Goal: Information Seeking & Learning: Learn about a topic

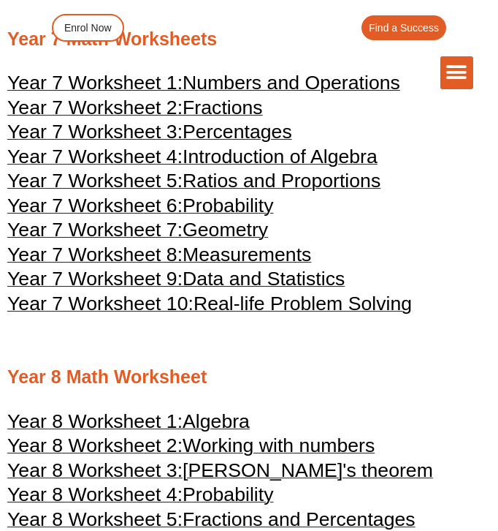
scroll to position [3481, 0]
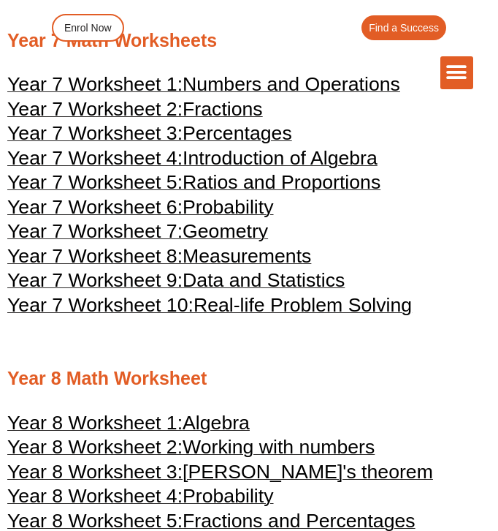
click at [294, 88] on div "The Difference Personalised Program Inspirational Tutors Motivational Learning …" at bounding box center [249, 72] width 449 height 33
click at [308, 90] on div "The Difference Personalised Program Inspirational Tutors Motivational Learning …" at bounding box center [249, 49] width 449 height 98
click at [282, 93] on div "The Difference Personalised Program Inspirational Tutors Motivational Learning …" at bounding box center [249, 49] width 449 height 98
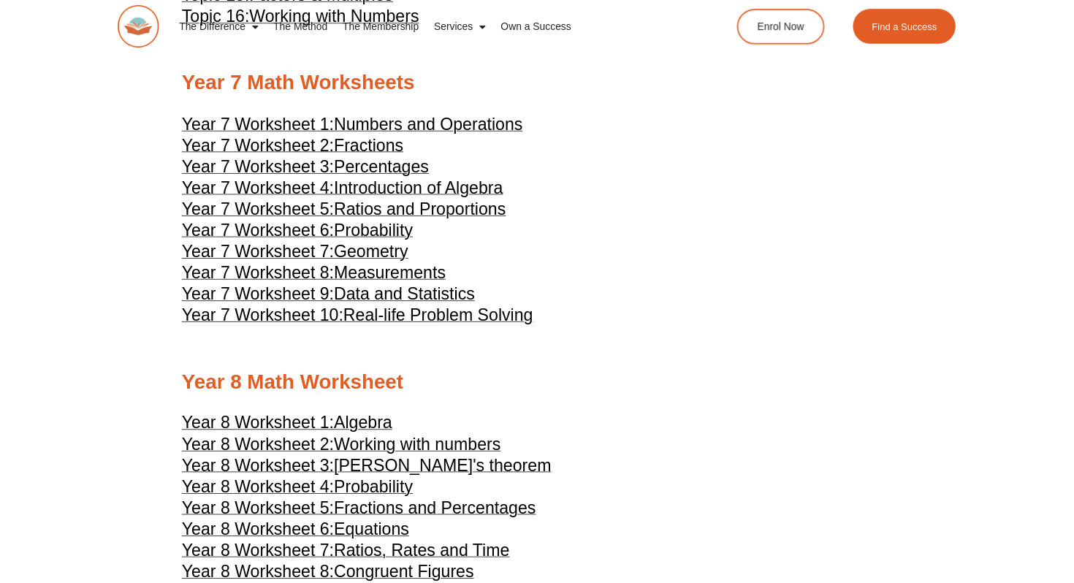
scroll to position [3497, 0]
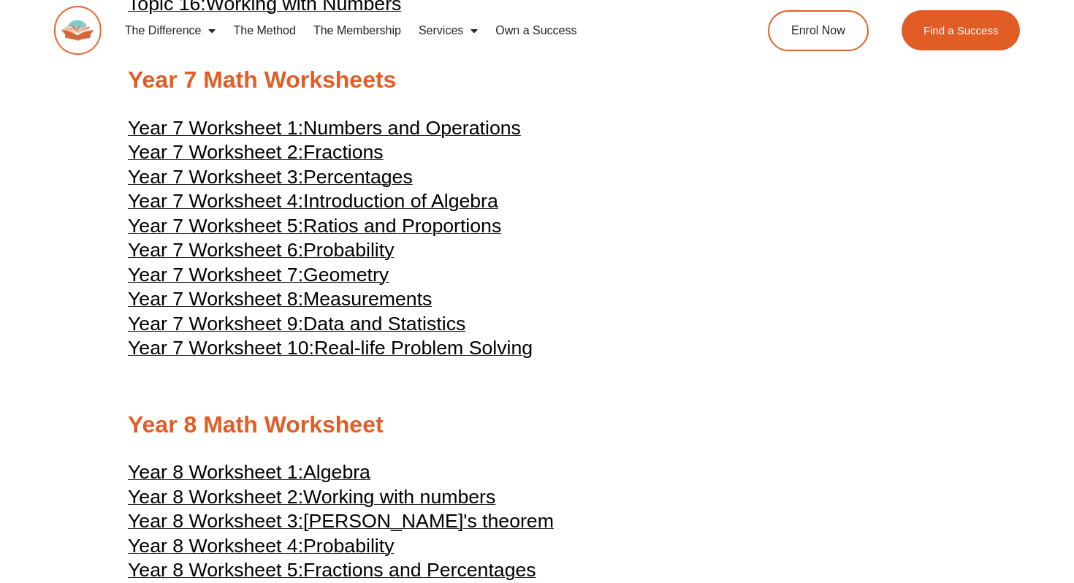
click at [405, 139] on span "Numbers and Operations" at bounding box center [412, 128] width 218 height 22
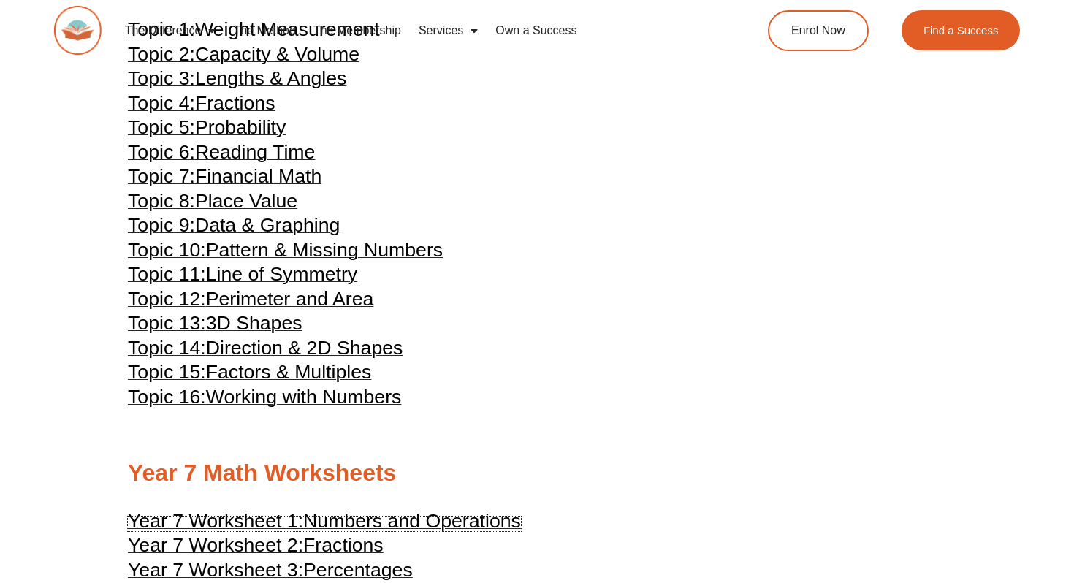
scroll to position [3439, 0]
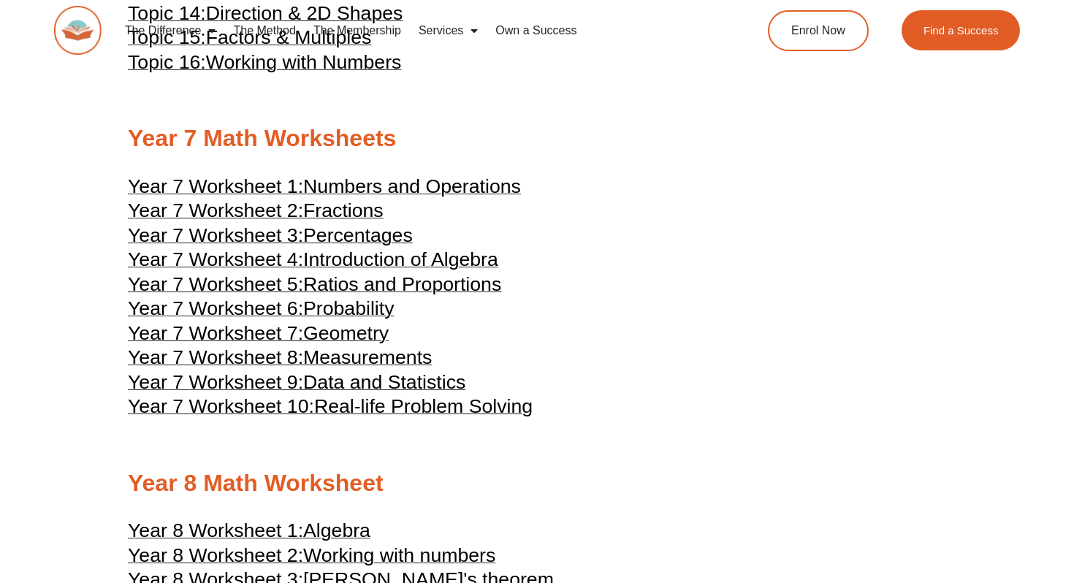
click at [323, 221] on span "Fractions" at bounding box center [343, 210] width 80 height 22
click at [292, 246] on span "Year 7 Worksheet 3:" at bounding box center [215, 235] width 175 height 22
click at [320, 270] on span "Introduction of Algebra" at bounding box center [400, 259] width 195 height 22
click at [330, 295] on span "Ratios and Proportions" at bounding box center [402, 284] width 198 height 22
click at [356, 319] on span "Probability" at bounding box center [348, 308] width 91 height 22
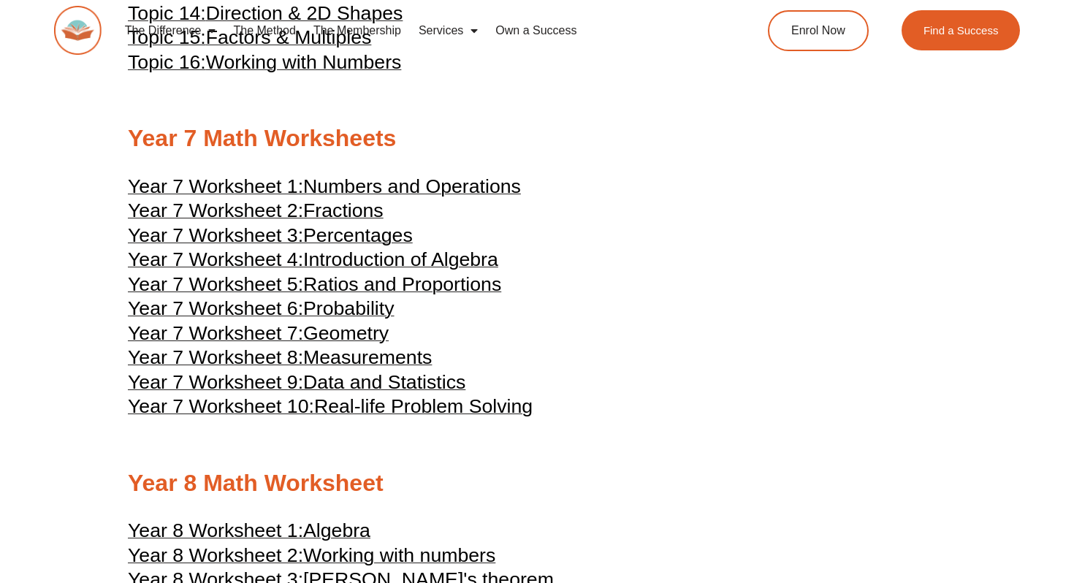
click at [326, 344] on span "Geometry" at bounding box center [345, 333] width 85 height 22
click at [400, 368] on span "Measurements" at bounding box center [367, 357] width 129 height 22
click at [351, 393] on span "Data and Statistics" at bounding box center [384, 382] width 162 height 22
click at [332, 417] on span "Real-life Problem Solving" at bounding box center [423, 406] width 218 height 22
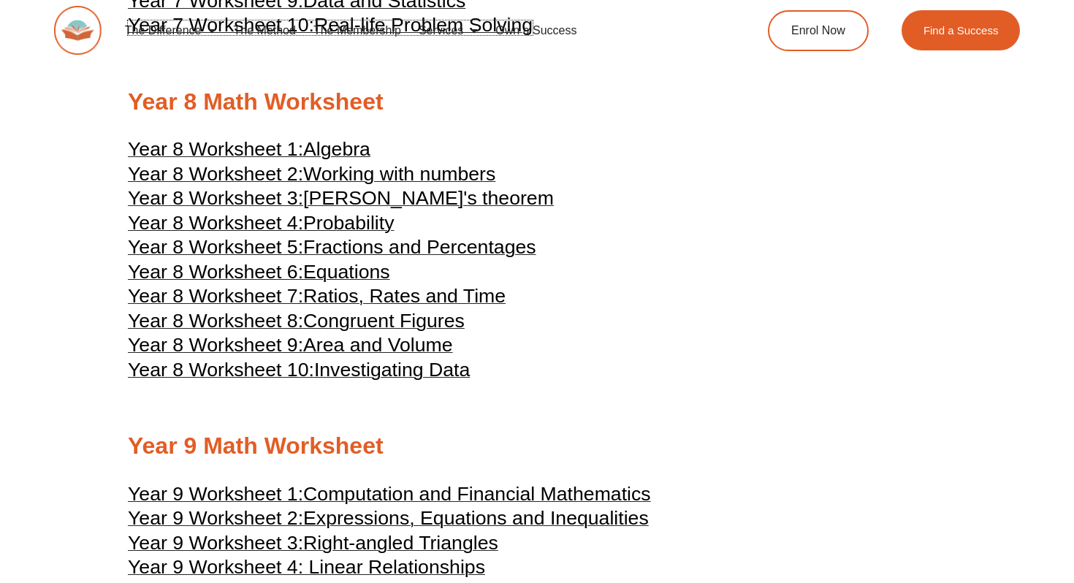
scroll to position [3819, 0]
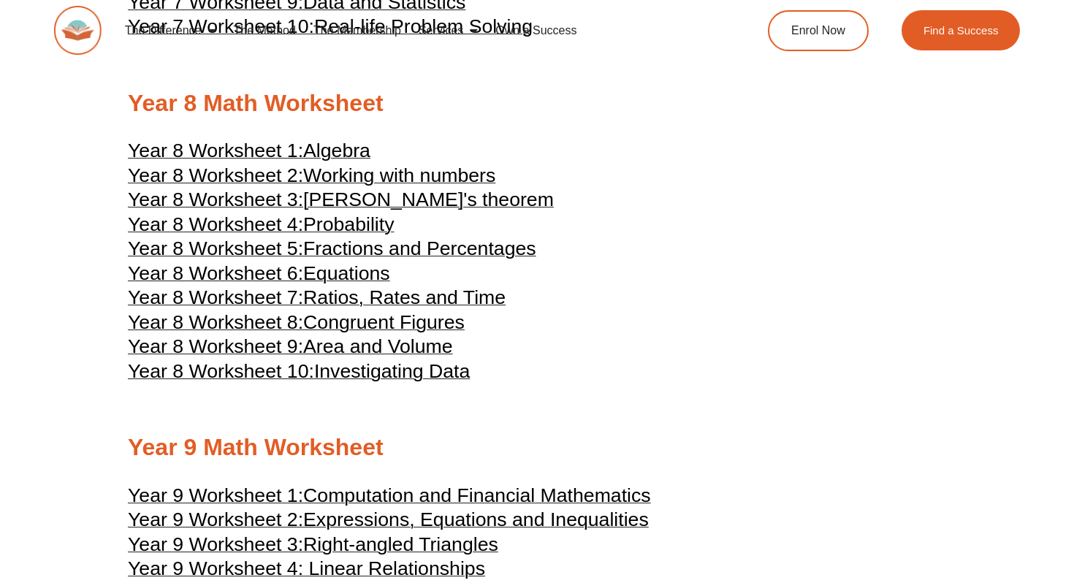
click at [322, 161] on span "Algebra" at bounding box center [336, 151] width 67 height 22
click at [370, 186] on span "Working with numbers" at bounding box center [399, 175] width 192 height 22
click at [385, 210] on span "[PERSON_NAME]'s theorem" at bounding box center [428, 200] width 251 height 22
click at [355, 235] on span "Probability" at bounding box center [348, 224] width 91 height 22
click at [348, 259] on span "Fractions and Percentages" at bounding box center [419, 248] width 233 height 22
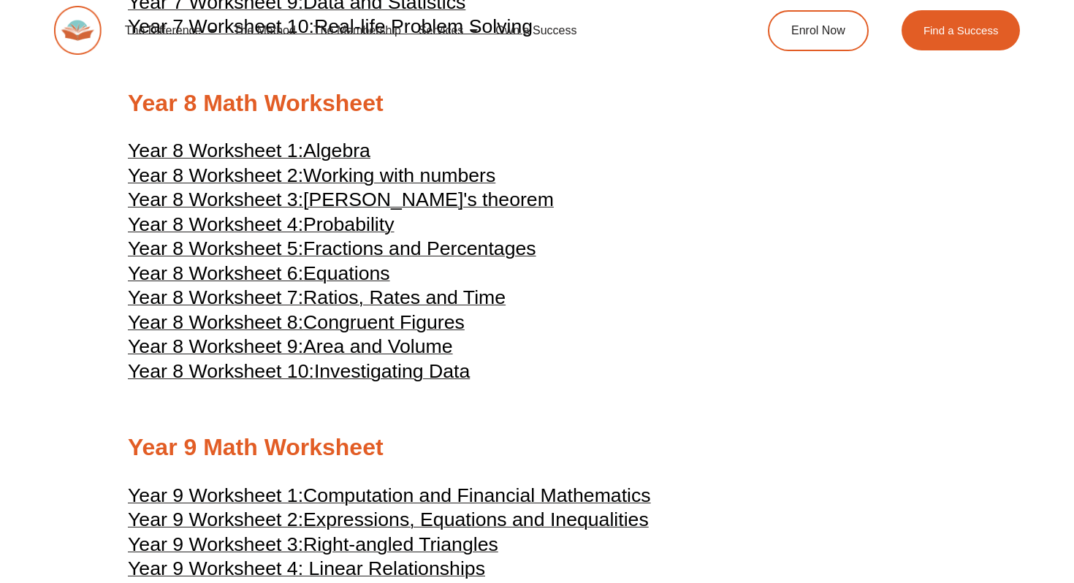
click at [425, 259] on span "Fractions and Percentages" at bounding box center [419, 248] width 233 height 22
click at [368, 284] on span "Equations" at bounding box center [346, 273] width 87 height 22
click at [442, 308] on span "Ratios, Rates and Time" at bounding box center [404, 297] width 202 height 22
click at [365, 333] on span "Congruent Figures" at bounding box center [383, 322] width 161 height 22
click at [365, 357] on span "Area and Volume" at bounding box center [378, 346] width 150 height 22
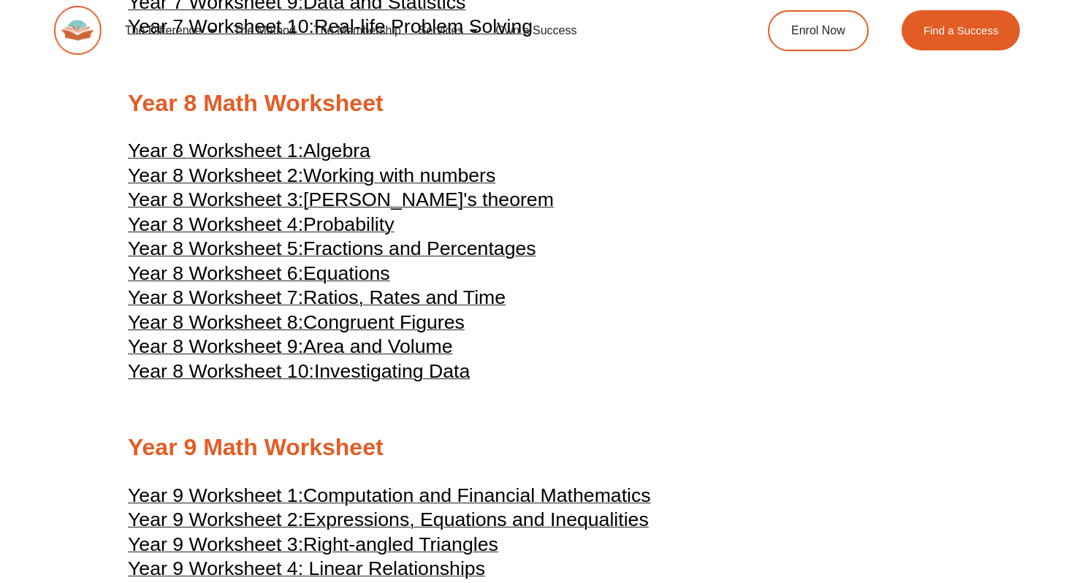
click at [411, 382] on span "Investigating Data" at bounding box center [392, 371] width 156 height 22
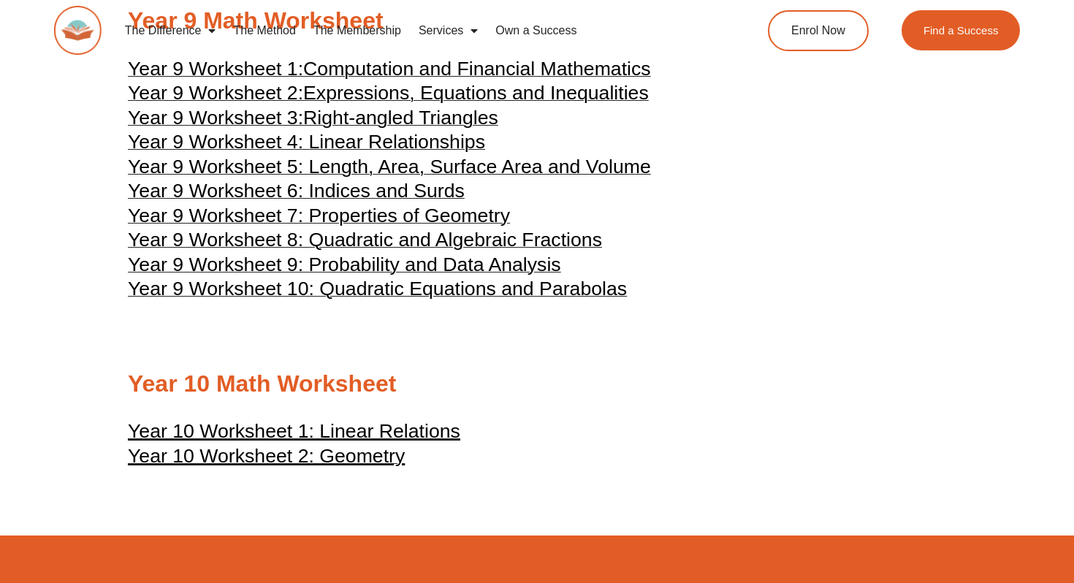
scroll to position [4247, 0]
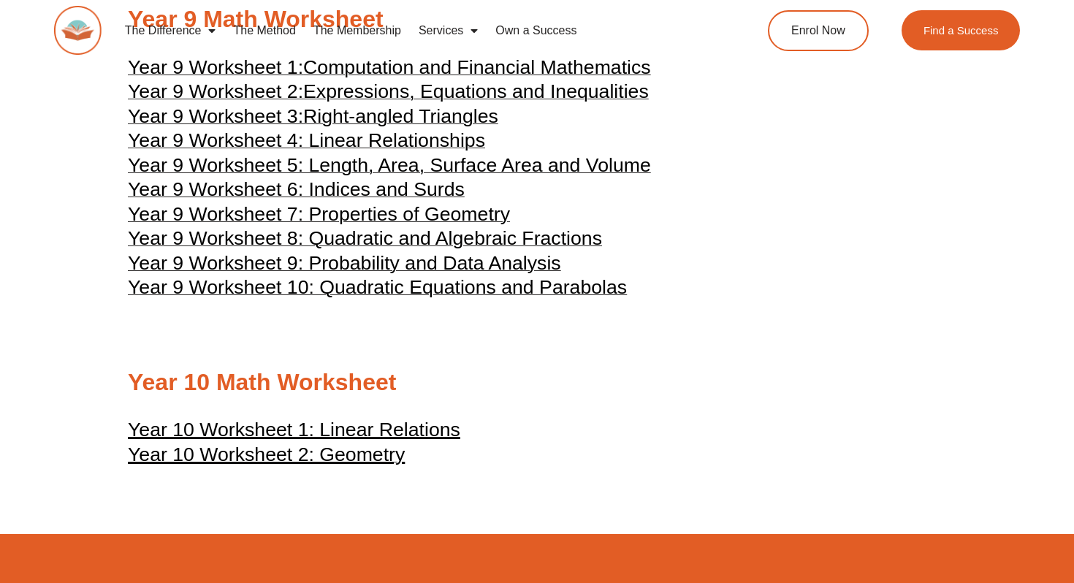
click at [490, 78] on span "Computation and Financial Mathematics" at bounding box center [477, 67] width 348 height 22
click at [322, 102] on span "Expressions, Equations and Inequalities" at bounding box center [476, 91] width 346 height 22
click at [254, 127] on span "Year 9 Worksheet 3:" at bounding box center [215, 116] width 175 height 22
click at [294, 151] on span "Year 9 Worksheet 4: Linear Relationships" at bounding box center [306, 140] width 357 height 22
click at [373, 176] on span "Year 9 Worksheet 5: Length, Area, Surface Area and Volume" at bounding box center [389, 165] width 523 height 22
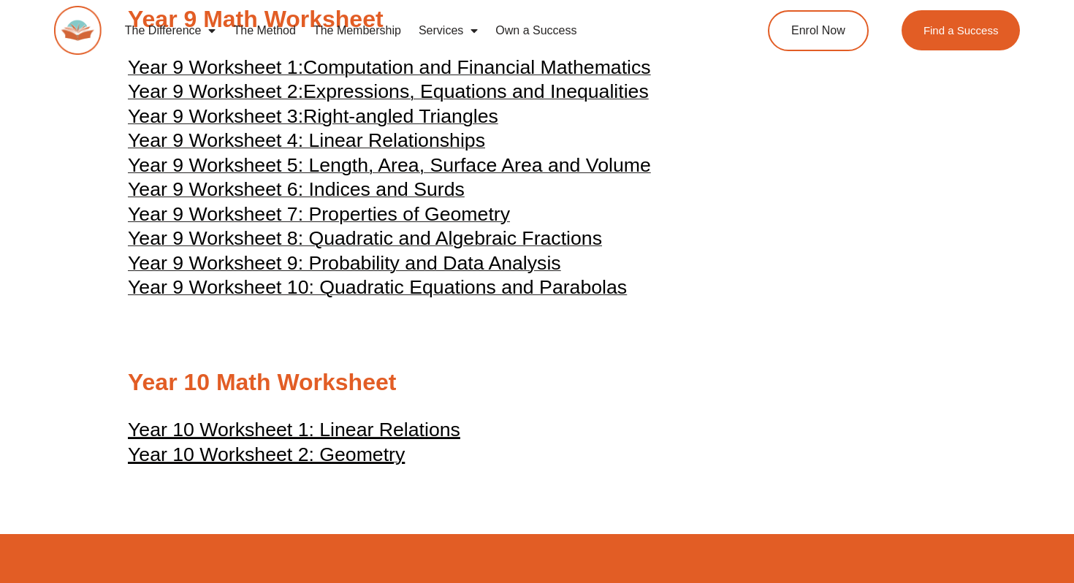
click at [303, 200] on span "Year 9 Worksheet 6: Indices and Surds" at bounding box center [296, 189] width 337 height 22
click at [362, 225] on span "Year 9 Worksheet 7: Properties of Geometry" at bounding box center [319, 214] width 382 height 22
click at [364, 249] on span "Year 9 Worksheet 8: Quadratic and Algebraic Fractions" at bounding box center [365, 238] width 474 height 22
click at [341, 274] on span "Year 9 Worksheet 9: Probability and Data Analysis" at bounding box center [344, 263] width 433 height 22
click at [329, 298] on span "Year 9 Worksheet 10: Quadratic Equations and Parabolas" at bounding box center [377, 287] width 499 height 22
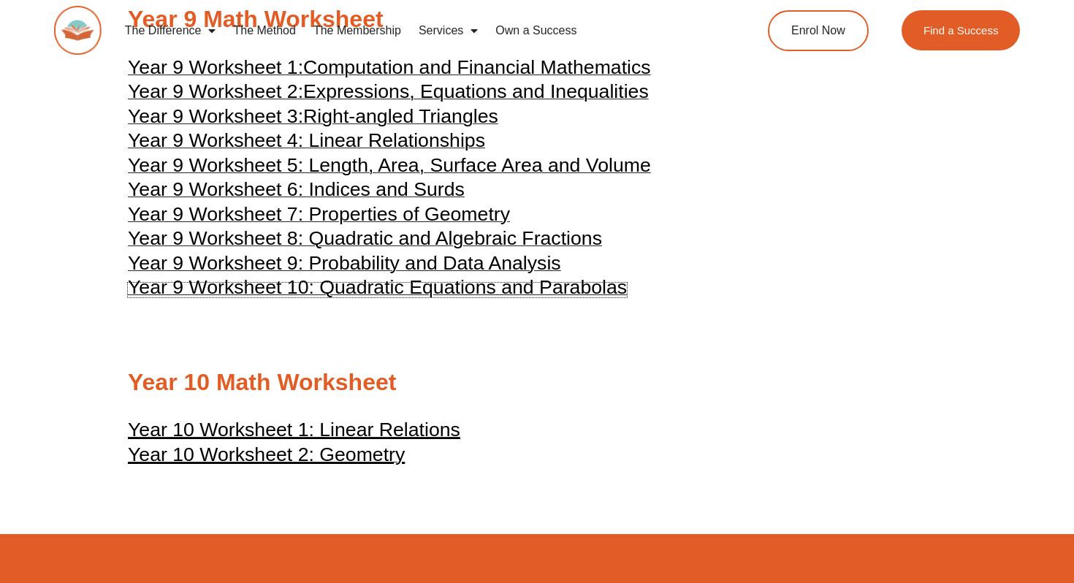
scroll to position [4396, 0]
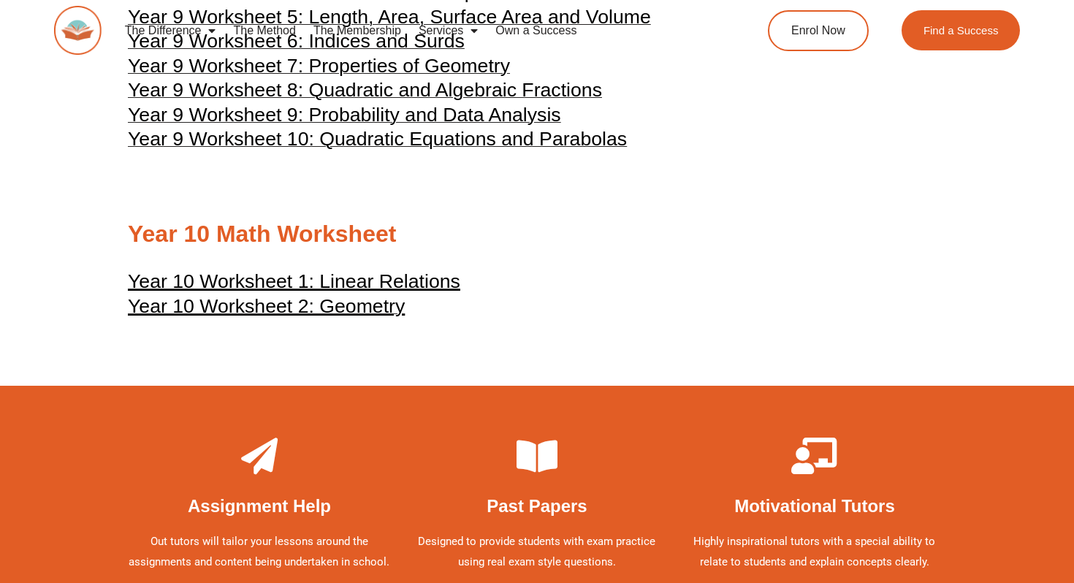
click at [326, 292] on u "Year 10 Worksheet 1: Linear Relations" at bounding box center [294, 281] width 332 height 22
click at [287, 317] on u "Year 10 Worksheet 2: Geometry" at bounding box center [266, 306] width 277 height 22
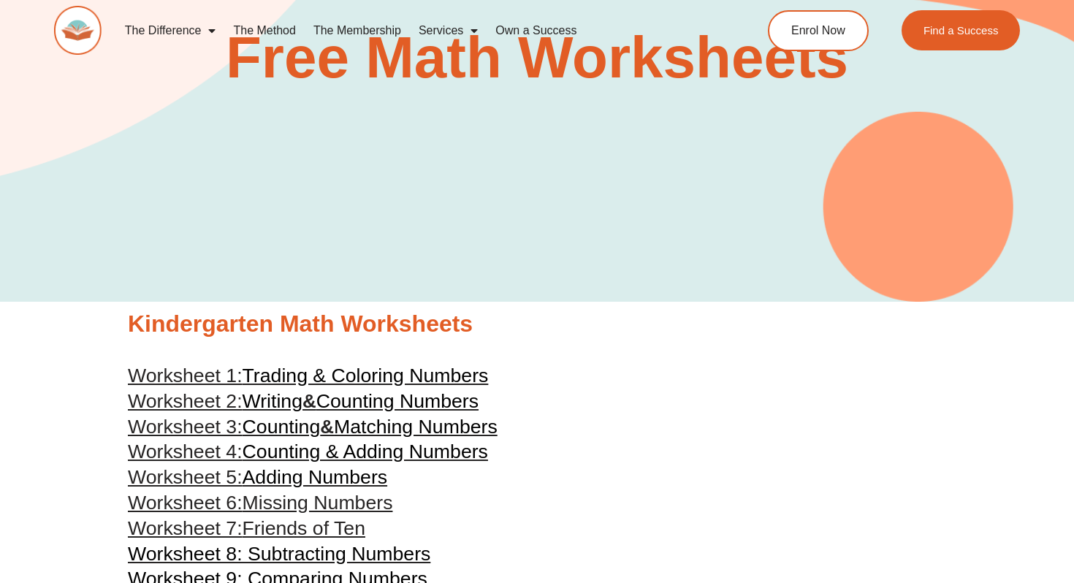
scroll to position [171, 0]
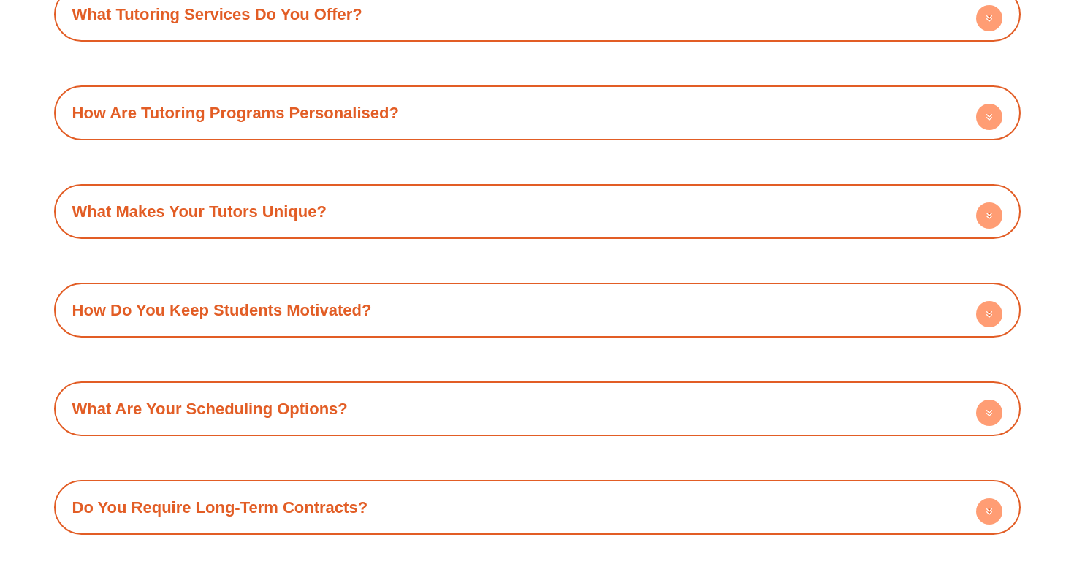
scroll to position [5120, 0]
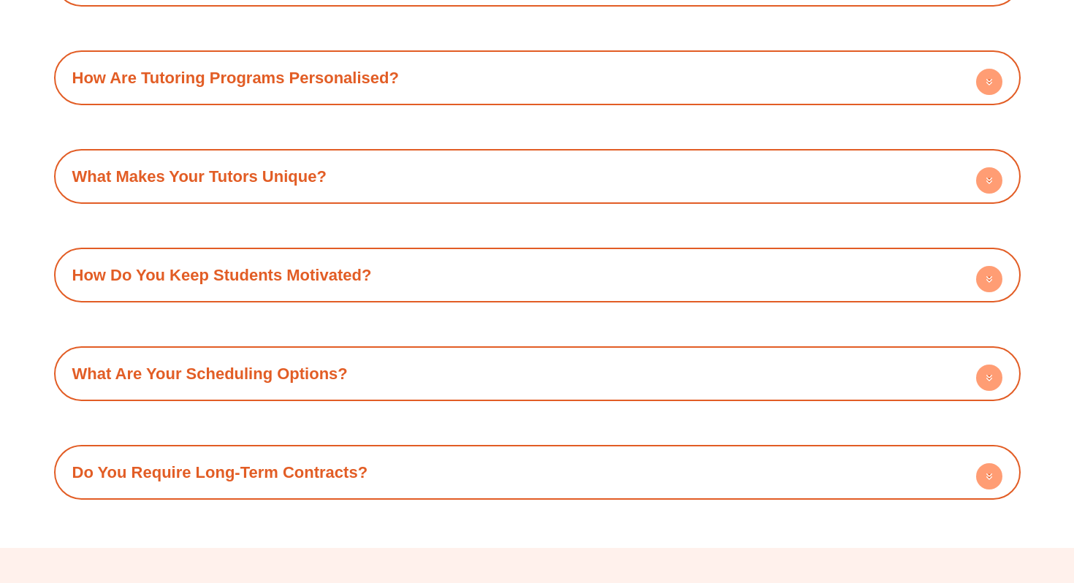
click at [498, 156] on div "What Makes Your Tutors Unique?" at bounding box center [537, 176] width 952 height 40
